Goal: Find specific page/section: Find specific page/section

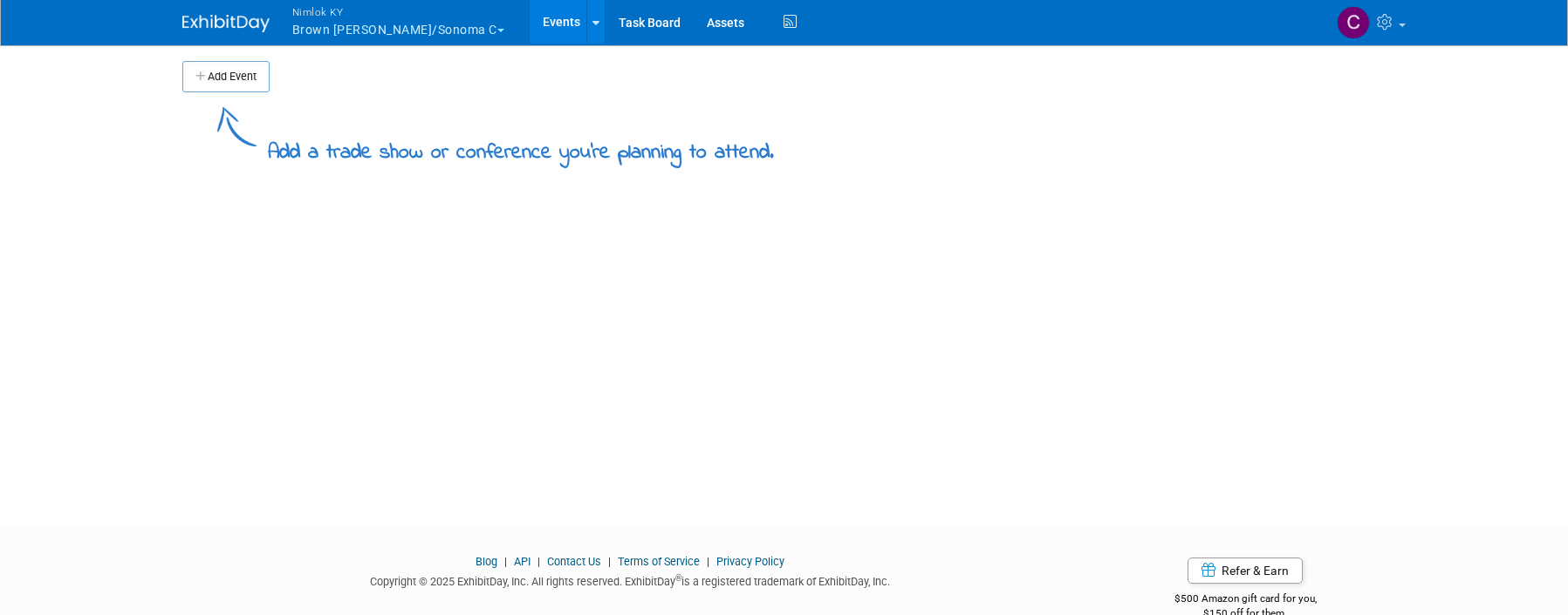
click at [486, 24] on button "Nimlok [PERSON_NAME] [PERSON_NAME]/Sonoma C" at bounding box center [408, 22] width 236 height 45
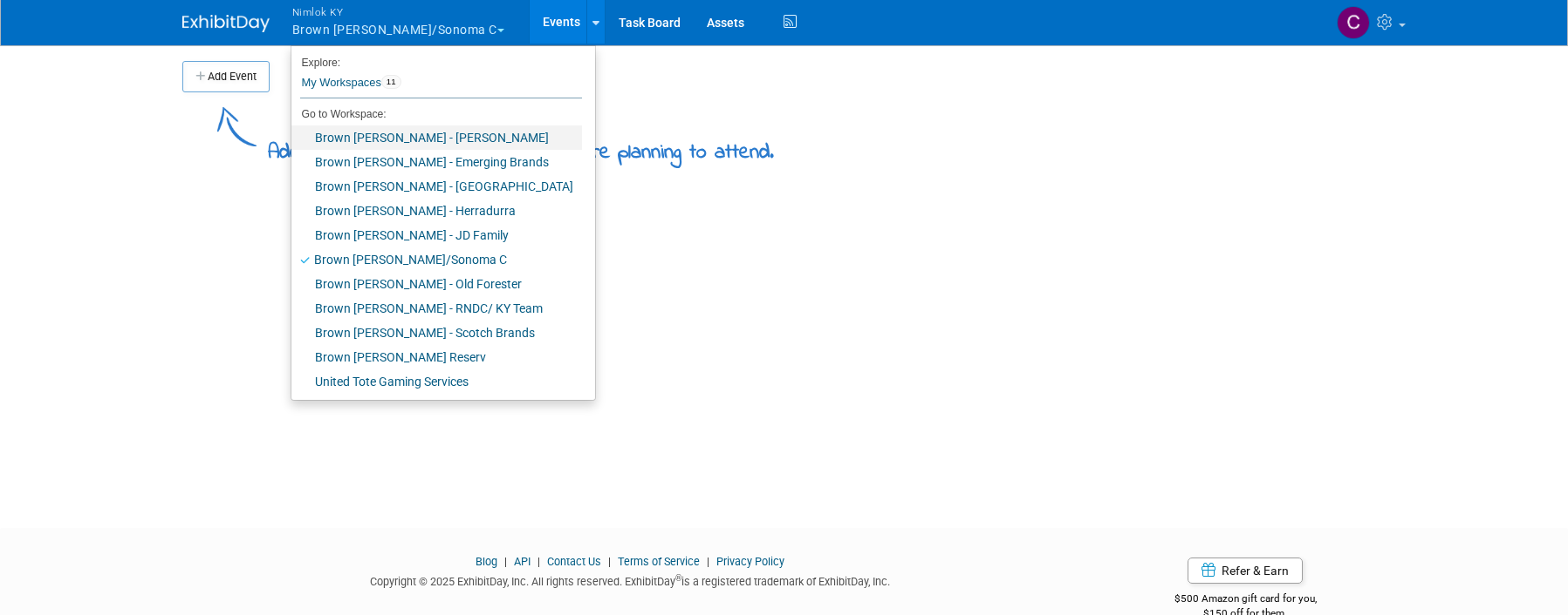
click at [391, 135] on link "Brown [PERSON_NAME] - [PERSON_NAME]" at bounding box center [437, 137] width 291 height 24
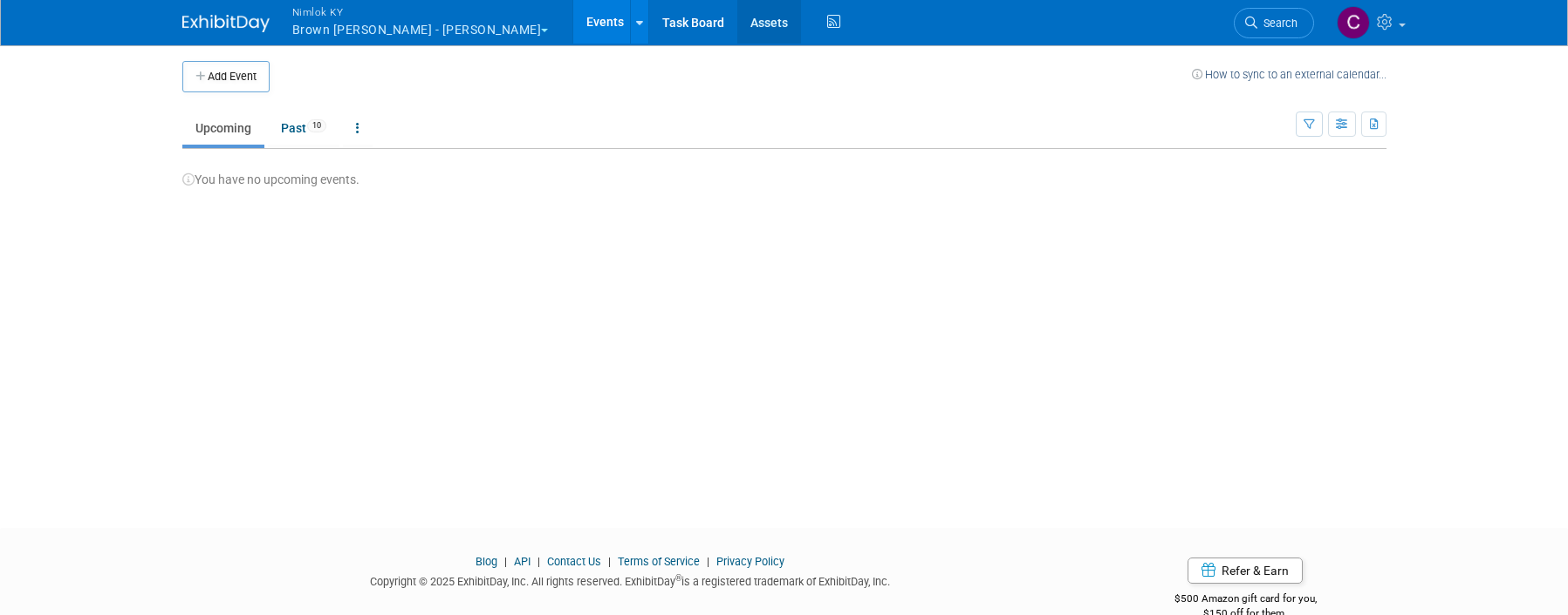
click at [737, 14] on link "Assets" at bounding box center [769, 21] width 64 height 44
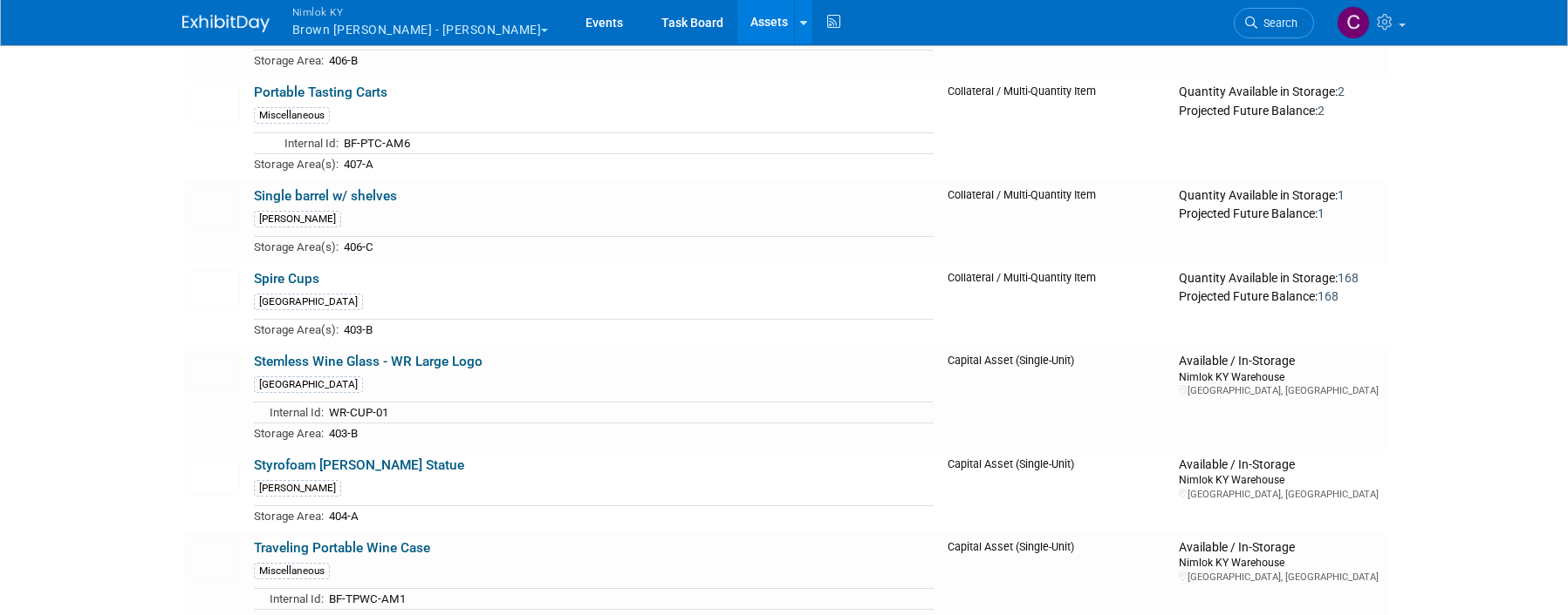
scroll to position [1800, 0]
